Goal: Use online tool/utility: Utilize a website feature to perform a specific function

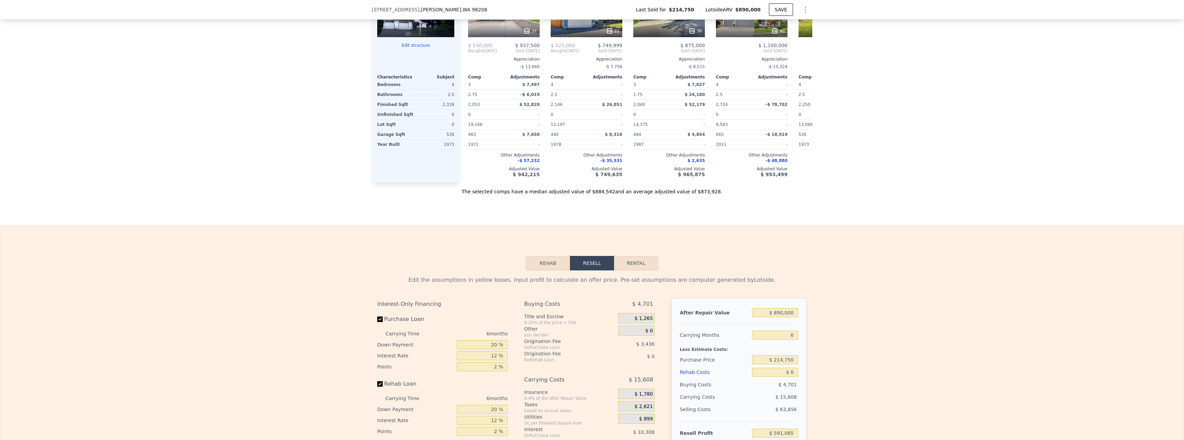
scroll to position [826, 0]
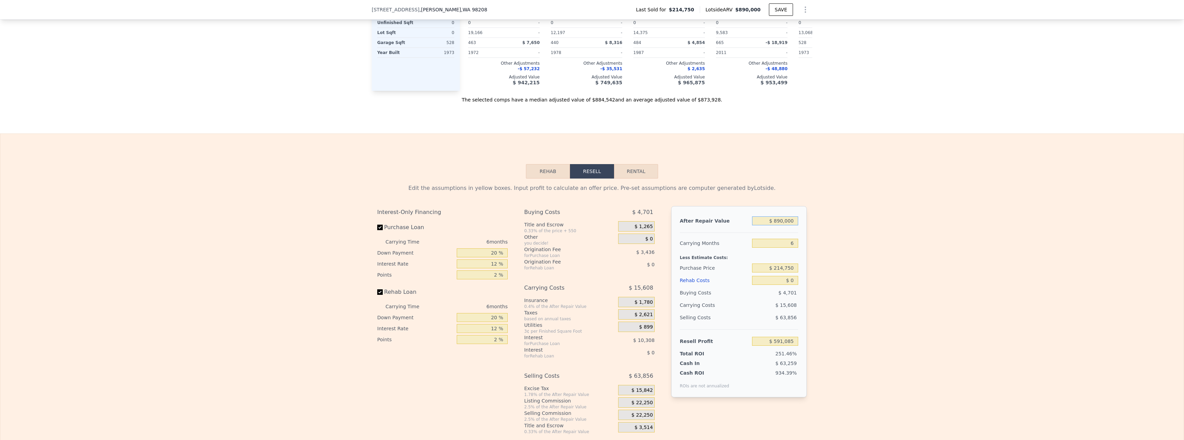
click at [778, 225] on input "$ 890,000" at bounding box center [775, 221] width 46 height 9
drag, startPoint x: 775, startPoint y: 232, endPoint x: 818, endPoint y: 219, distance: 44.7
click at [815, 232] on div "Edit the assumptions in yellow boxes. Input profit to calculate an offer price.…" at bounding box center [592, 307] width 1184 height 256
type input "$ 9,000"
type input "-$ 225,487"
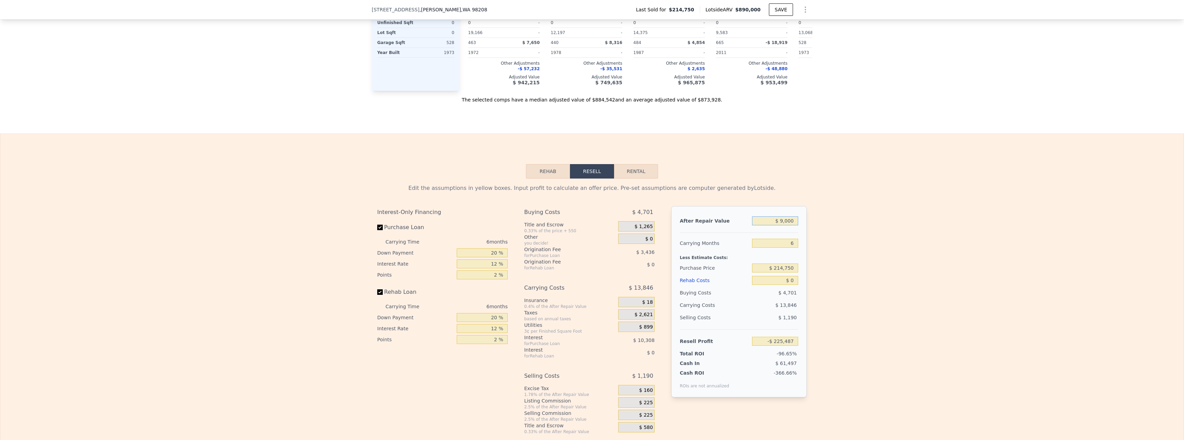
type input "$ 90,000"
type input "-$ 150,411"
type input "$ 900,000"
type input "$ 600,354"
type input "$ 900,000"
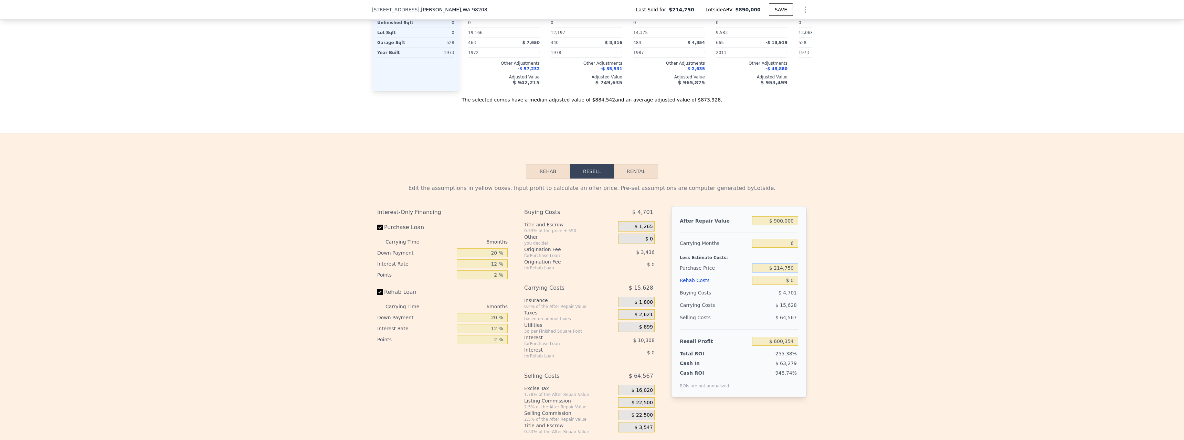
drag, startPoint x: 776, startPoint y: 281, endPoint x: 851, endPoint y: 272, distance: 76.3
click at [850, 272] on div "Edit the assumptions in yellow boxes. Input profit to calculate an offer price.…" at bounding box center [592, 307] width 1184 height 256
type input "$ 690,000"
click at [853, 272] on div "Edit the assumptions in yellow boxes. Input profit to calculate an offer price.…" at bounding box center [592, 307] width 1184 height 256
type input "$ 93,105"
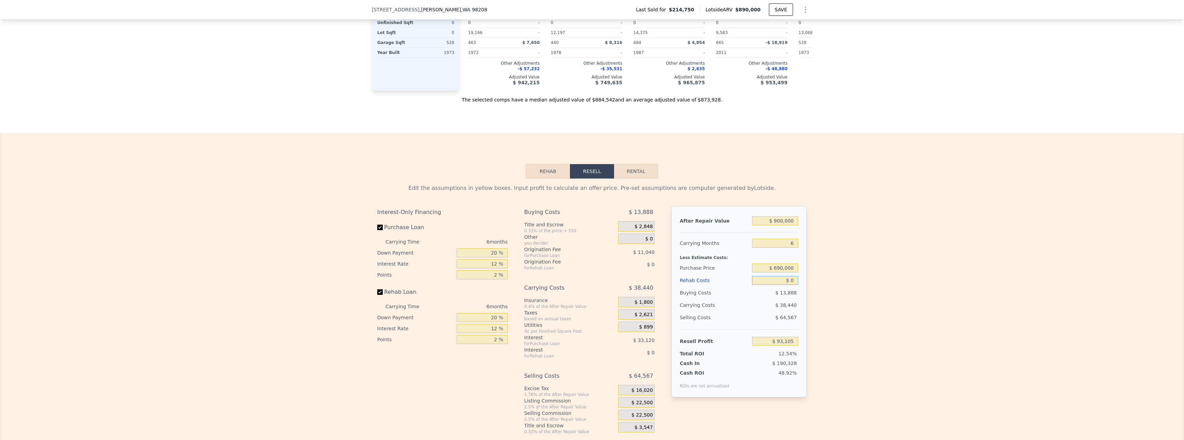
click at [791, 285] on input "$ 0" at bounding box center [775, 280] width 46 height 9
click at [788, 285] on input "$ 0" at bounding box center [775, 280] width 46 height 9
type input "$ 50,000"
type input "$ 39,905"
type input "$ 5,000"
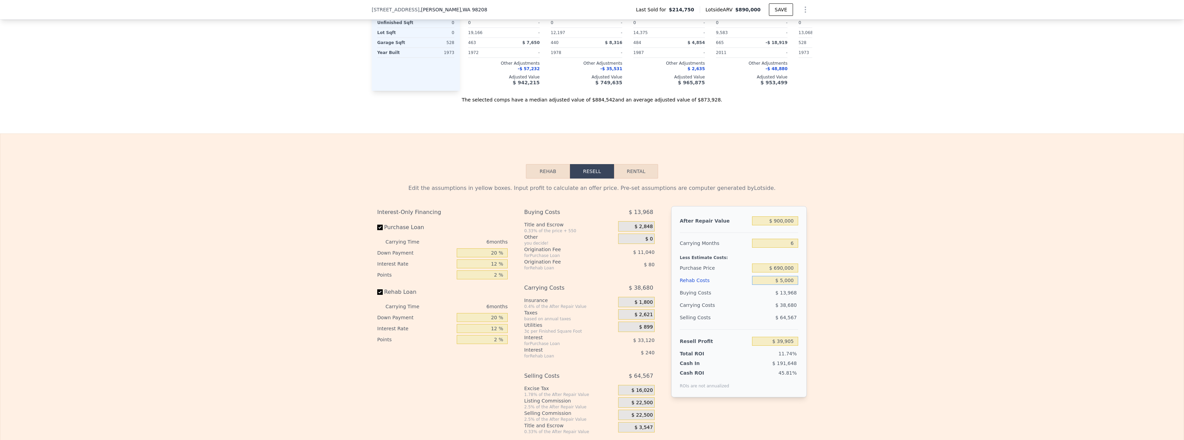
type input "$ 87,785"
type input "$ 000"
type input "$ 93,105"
type input "$ 75,000"
type input "$ 13,305"
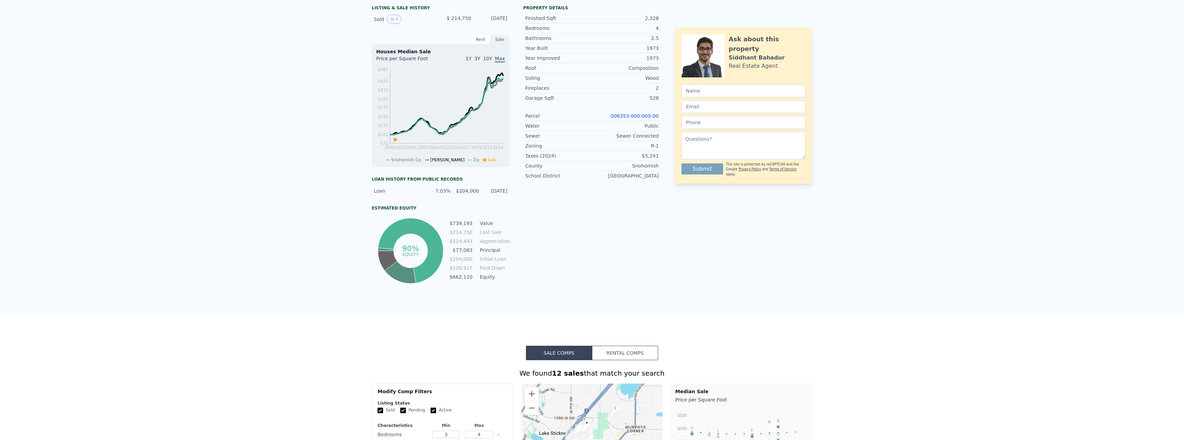
scroll to position [2, 0]
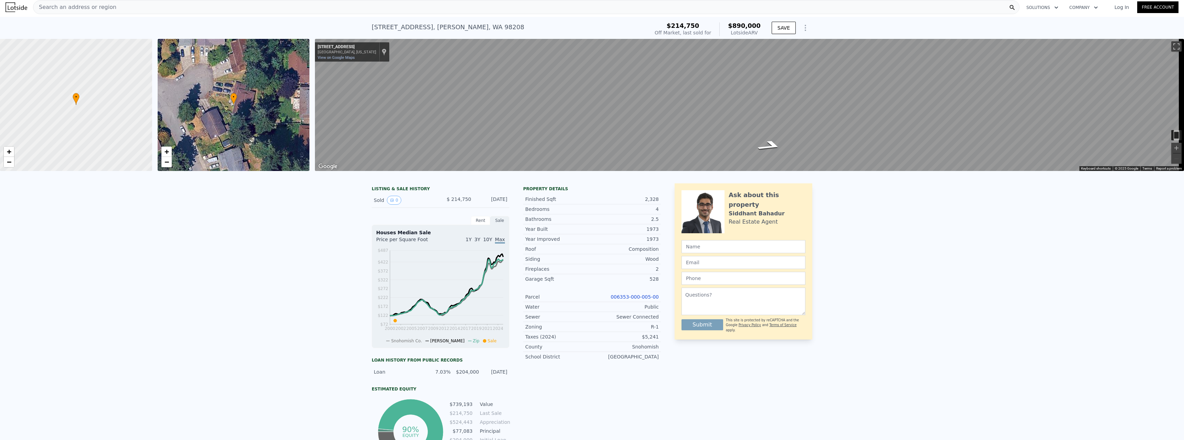
type input "$ 75,000"
